Goal: Transaction & Acquisition: Purchase product/service

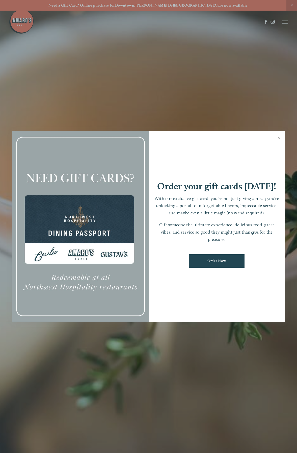
click at [283, 22] on div at bounding box center [148, 226] width 297 height 453
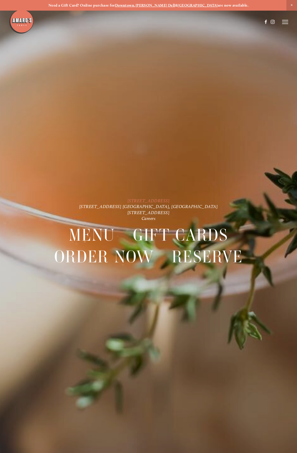
click at [137, 199] on link "[STREET_ADDRESS]" at bounding box center [149, 200] width 42 height 5
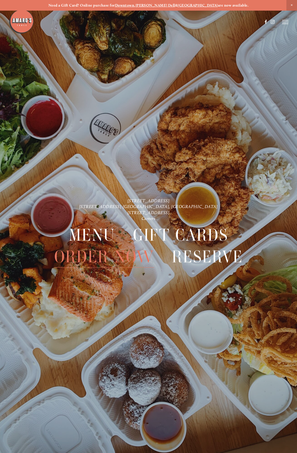
click at [88, 262] on span "Order Now" at bounding box center [104, 257] width 100 height 22
